Goal: Task Accomplishment & Management: Manage account settings

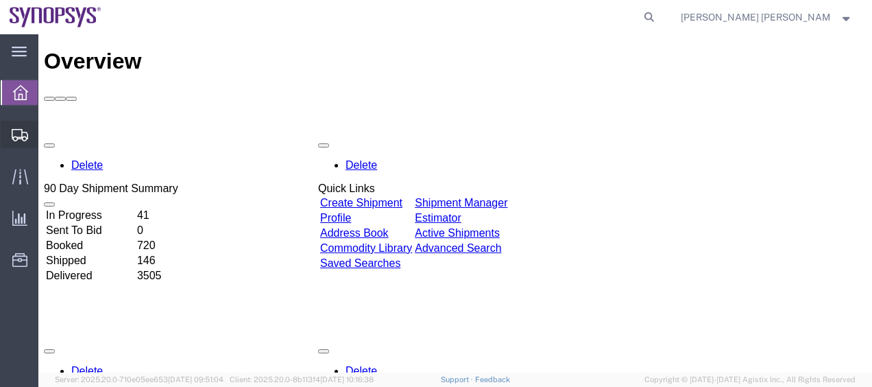
click at [0, 0] on span "Shipment Manager" at bounding box center [0, 0] width 0 height 0
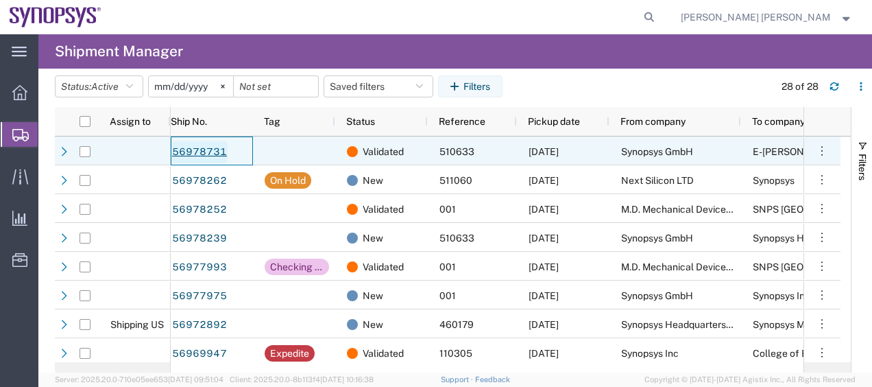
click at [215, 149] on link "56978731" at bounding box center [199, 152] width 56 height 22
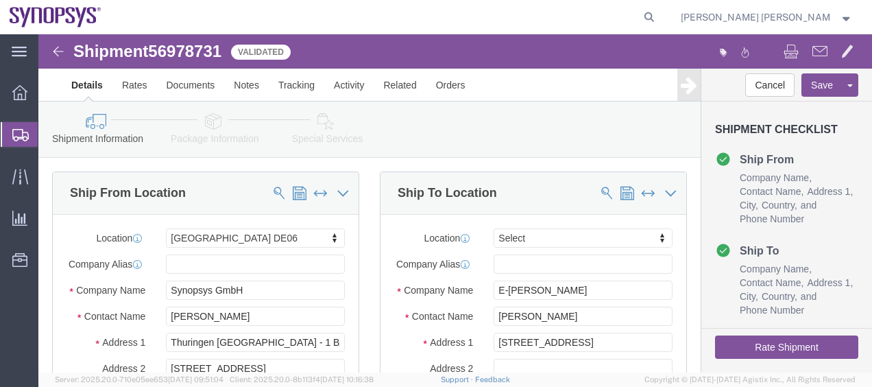
select select "63098"
select select
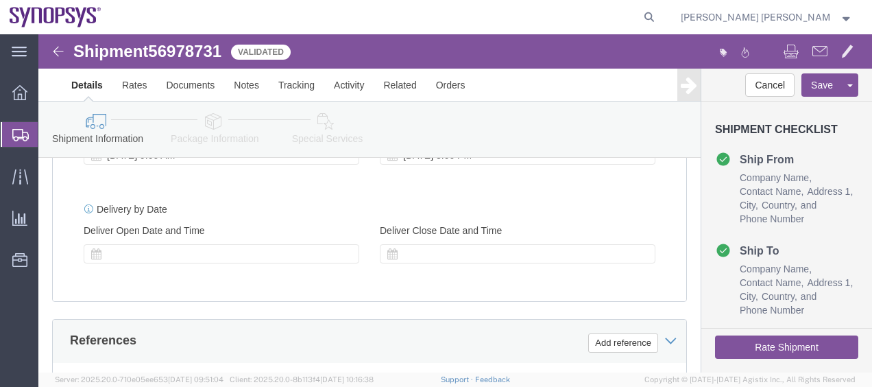
scroll to position [685, 0]
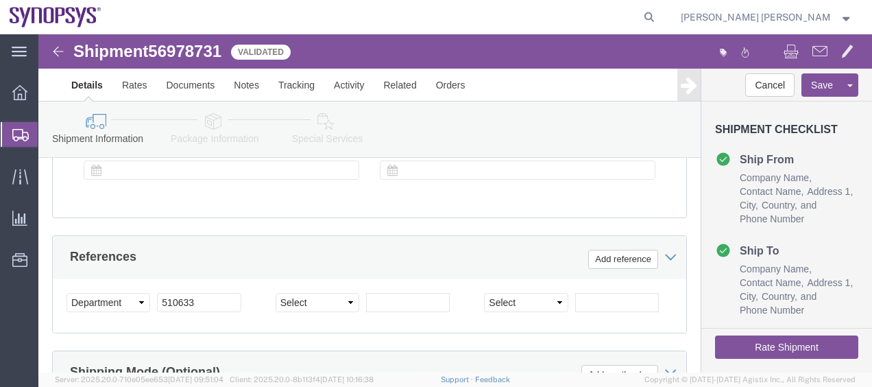
click button "Rate Shipment"
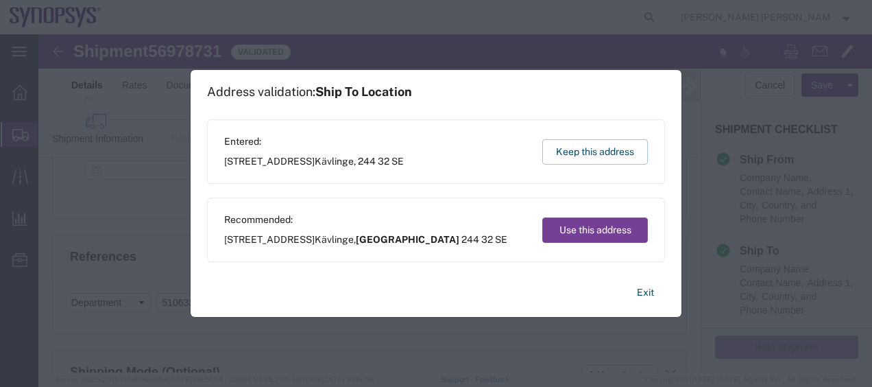
click at [594, 221] on button "Use this address" at bounding box center [595, 229] width 106 height 25
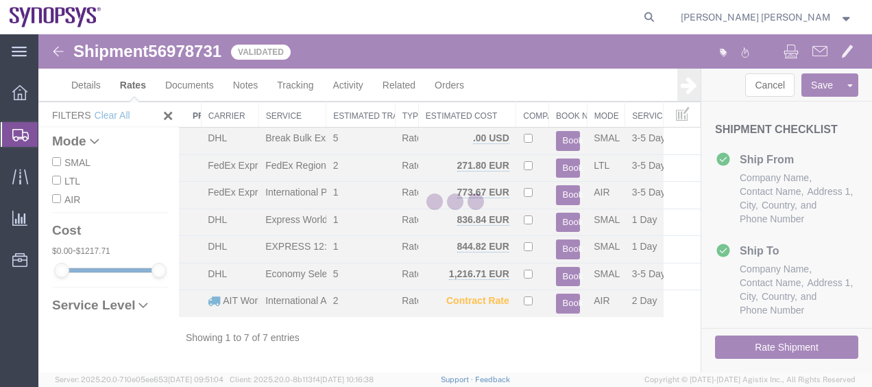
scroll to position [24, 0]
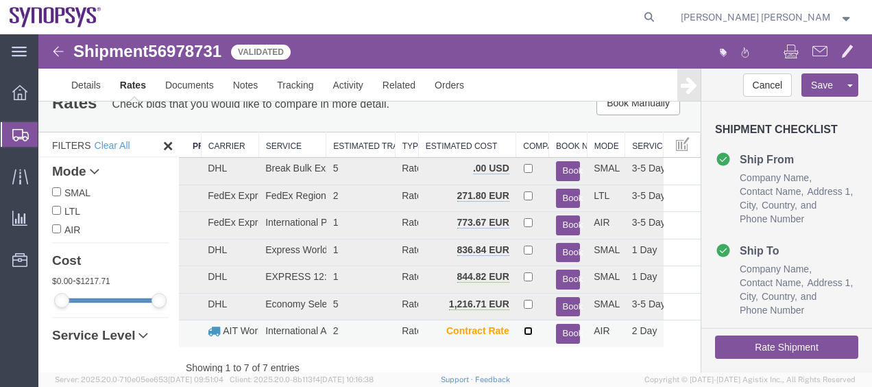
click at [524, 331] on input "checkbox" at bounding box center [528, 330] width 9 height 9
click at [516, 334] on td at bounding box center [532, 333] width 33 height 27
click at [524, 332] on input "checkbox" at bounding box center [528, 330] width 9 height 9
checkbox input "false"
click at [557, 331] on button "Book" at bounding box center [568, 333] width 25 height 20
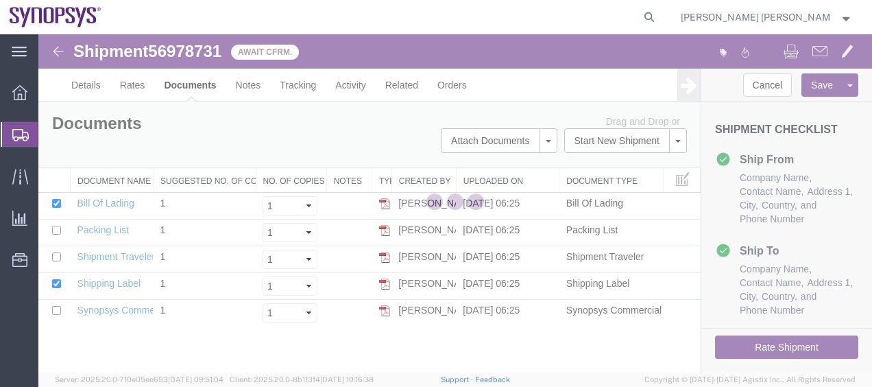
scroll to position [0, 0]
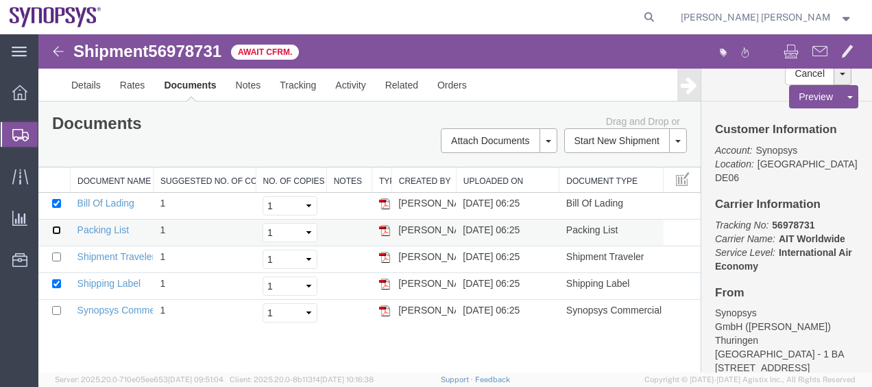
click at [59, 228] on input "checkbox" at bounding box center [56, 229] width 9 height 9
checkbox input "true"
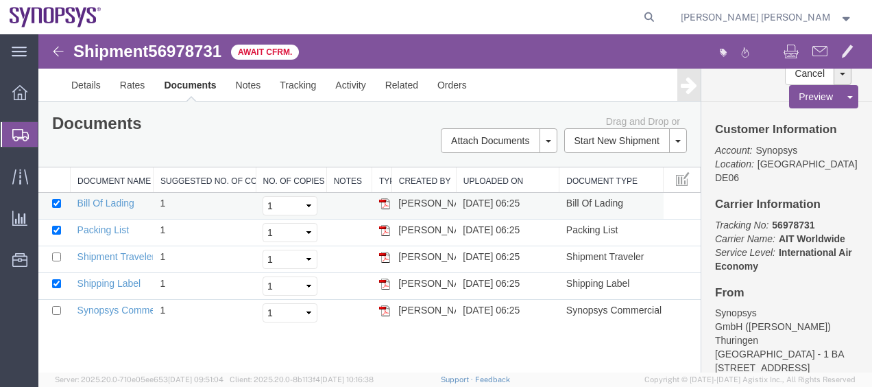
click at [56, 196] on td at bounding box center [54, 206] width 32 height 27
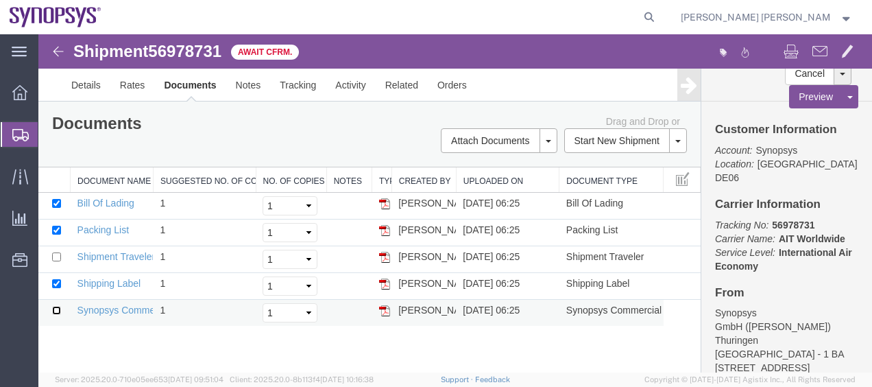
click at [56, 308] on input "checkbox" at bounding box center [56, 310] width 9 height 9
checkbox input "true"
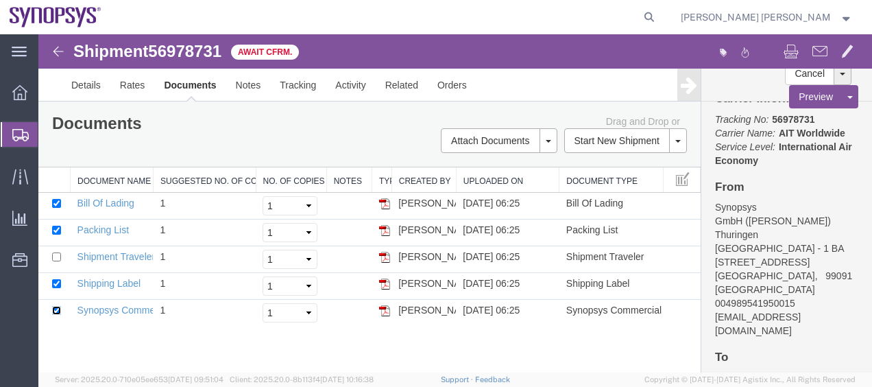
scroll to position [137, 0]
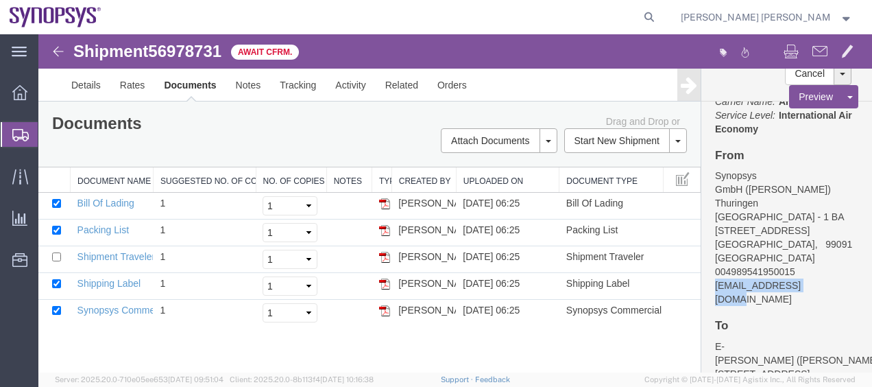
drag, startPoint x: 814, startPoint y: 262, endPoint x: 713, endPoint y: 258, distance: 100.8
click at [713, 258] on div "Customer Information Account: Synopsys Location: [GEOGRAPHIC_DATA] DE06 Carrier…" at bounding box center [786, 236] width 171 height 271
copy address "[EMAIL_ADDRESS][DOMAIN_NAME]"
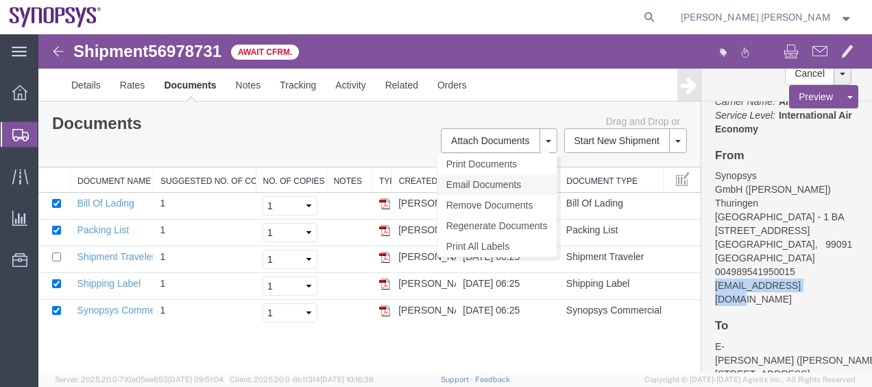
click at [533, 180] on link "Email Documents" at bounding box center [496, 184] width 119 height 21
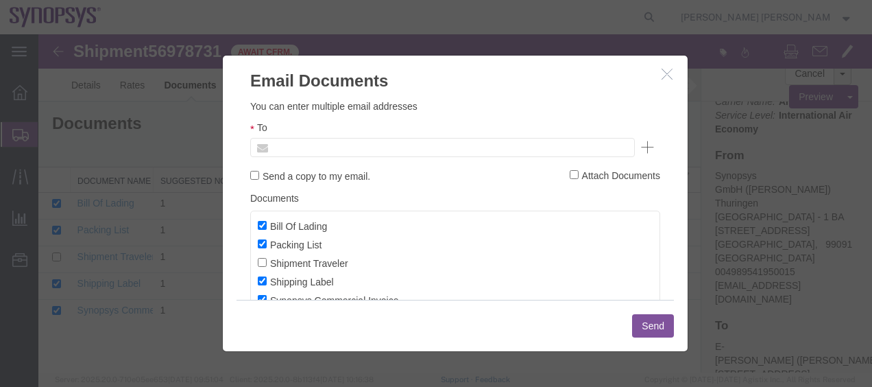
click at [372, 147] on input "text" at bounding box center [349, 147] width 160 height 18
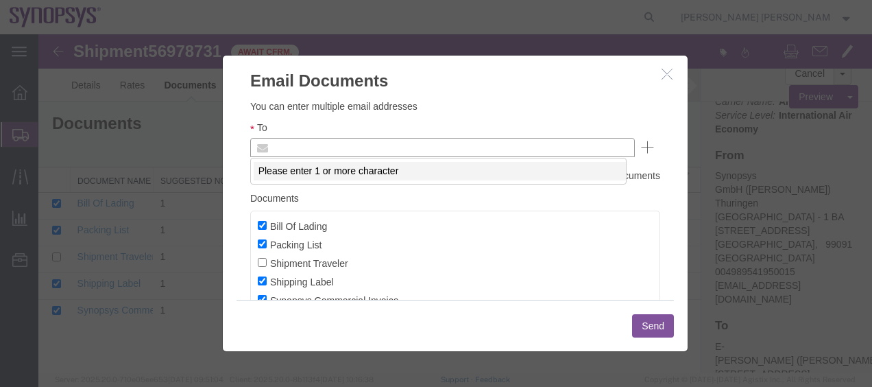
paste input "[EMAIL_ADDRESS][DOMAIN_NAME]"
type input "[EMAIL_ADDRESS][DOMAIN_NAME]"
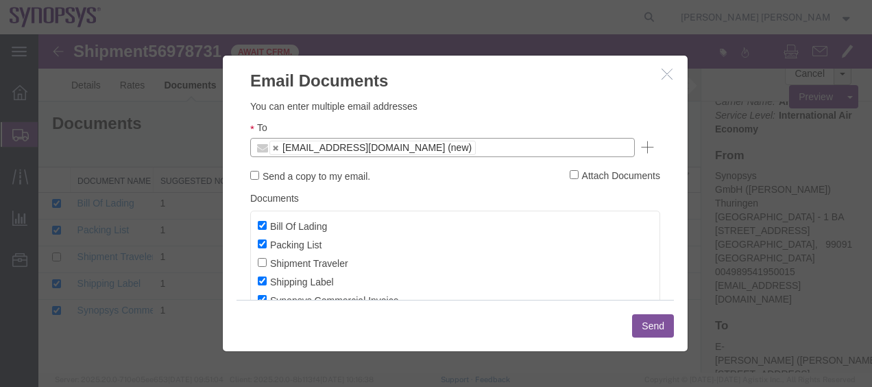
click at [330, 177] on label "Send a copy to my email." at bounding box center [310, 175] width 120 height 15
click at [259, 177] on input "Send a copy to my email." at bounding box center [254, 175] width 9 height 9
checkbox input "true"
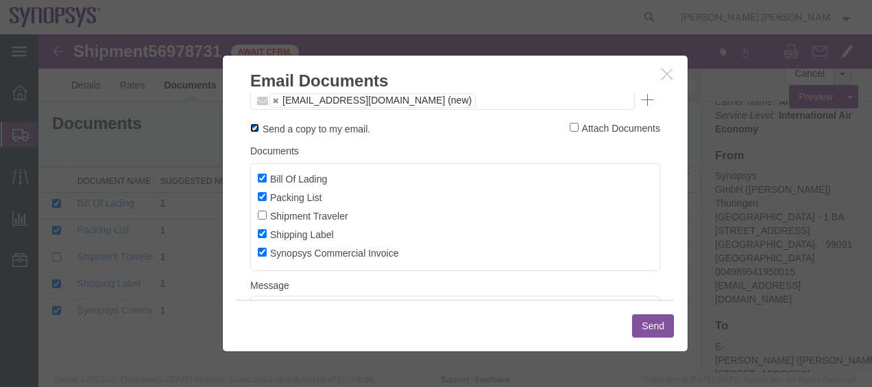
scroll to position [0, 0]
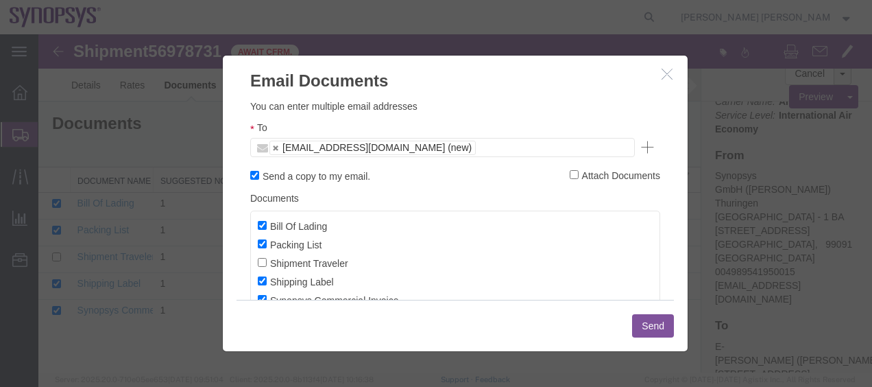
click at [475, 147] on ul "[EMAIL_ADDRESS][DOMAIN_NAME] (new)" at bounding box center [442, 147] width 384 height 19
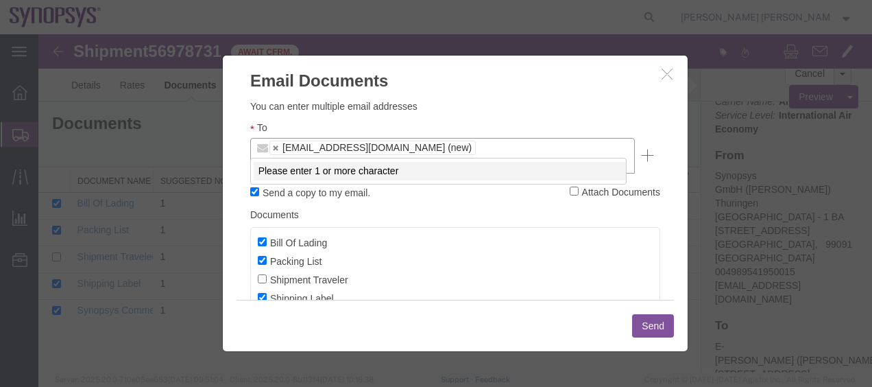
paste input "[EMAIL_ADDRESS][DOMAIN_NAME]"
type input "[EMAIL_ADDRESS][DOMAIN_NAME]"
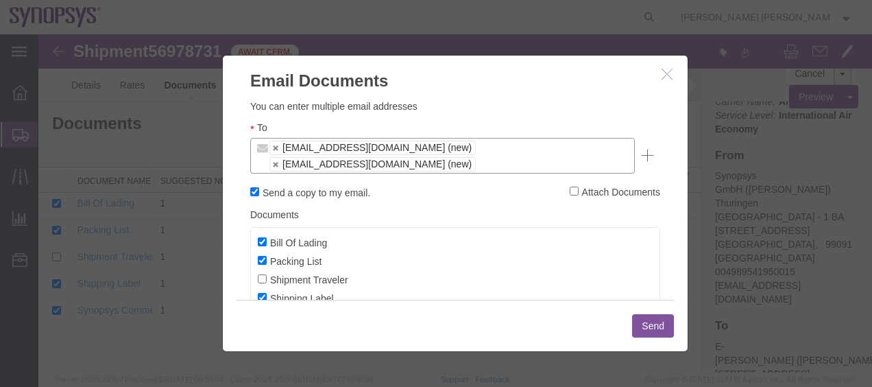
click at [663, 322] on button "Send" at bounding box center [653, 325] width 42 height 23
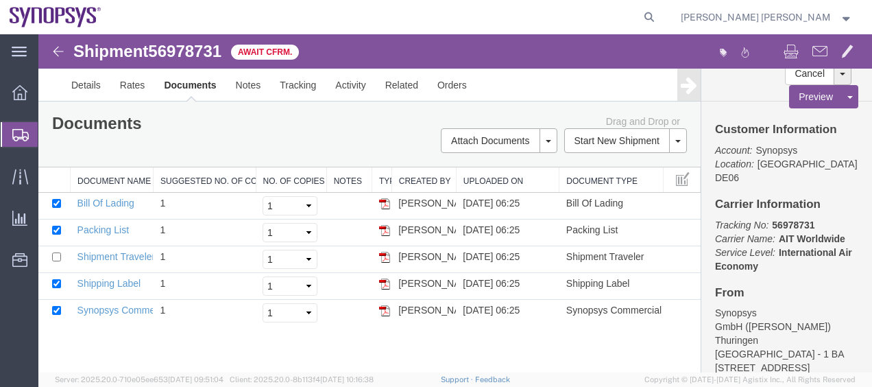
click at [0, 0] on span "Shipment Manager" at bounding box center [0, 0] width 0 height 0
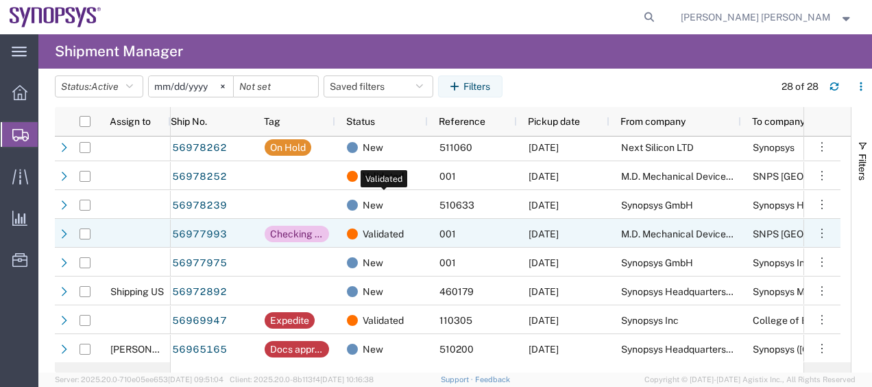
scroll to position [33, 0]
